Goal: Transaction & Acquisition: Purchase product/service

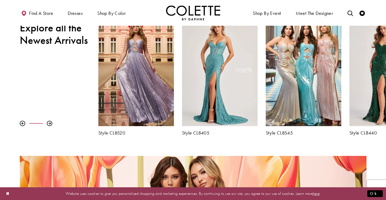
scroll to position [204, 0]
click at [48, 123] on div at bounding box center [49, 123] width 5 height 5
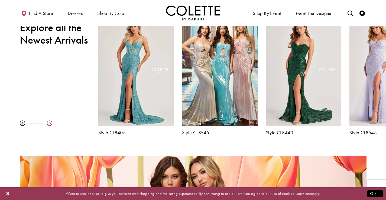
click at [49, 123] on div at bounding box center [49, 123] width 5 height 5
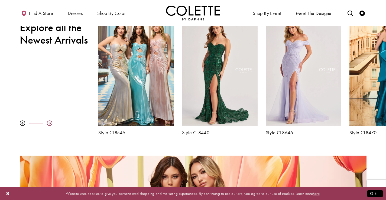
click at [49, 123] on div at bounding box center [49, 123] width 5 height 5
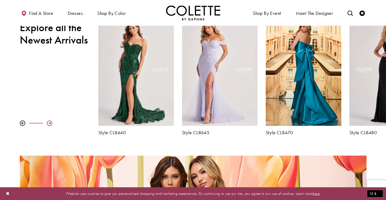
click at [49, 123] on div at bounding box center [49, 123] width 5 height 5
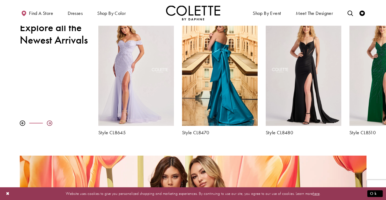
click at [49, 123] on div at bounding box center [49, 123] width 5 height 5
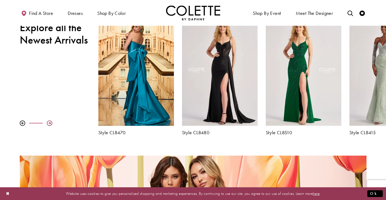
click at [49, 123] on div at bounding box center [49, 123] width 5 height 5
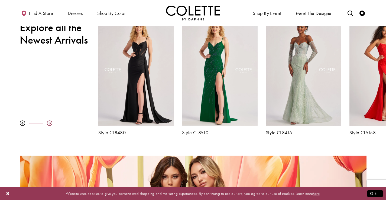
click at [49, 123] on div at bounding box center [49, 123] width 5 height 5
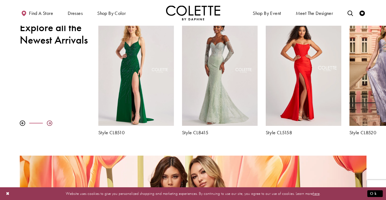
click at [49, 123] on div at bounding box center [49, 123] width 5 height 5
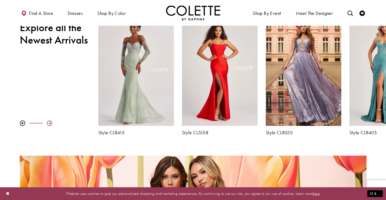
click at [49, 123] on div at bounding box center [49, 123] width 5 height 5
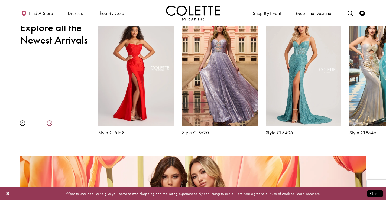
click at [50, 123] on div at bounding box center [49, 123] width 5 height 5
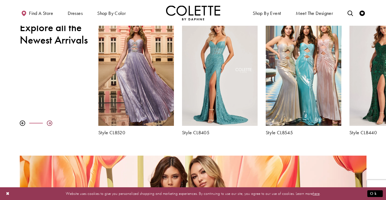
click at [50, 123] on div at bounding box center [49, 123] width 5 height 5
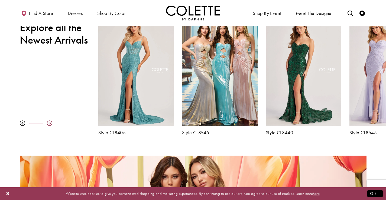
click at [50, 123] on div at bounding box center [49, 123] width 5 height 5
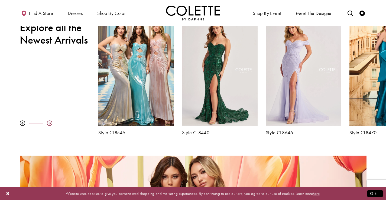
click at [50, 123] on div at bounding box center [49, 123] width 5 height 5
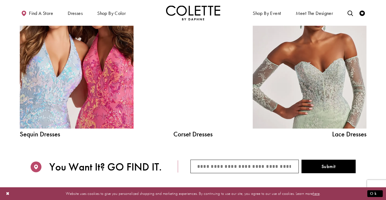
scroll to position [615, 0]
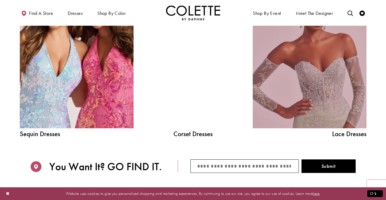
click at [310, 95] on link "Lace Dress Spring 2025 collection Related Link" at bounding box center [310, 57] width 114 height 144
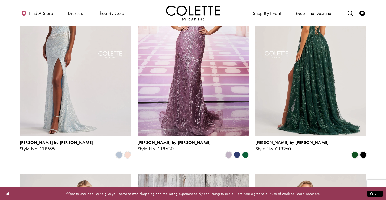
scroll to position [466, 0]
